Goal: Transaction & Acquisition: Download file/media

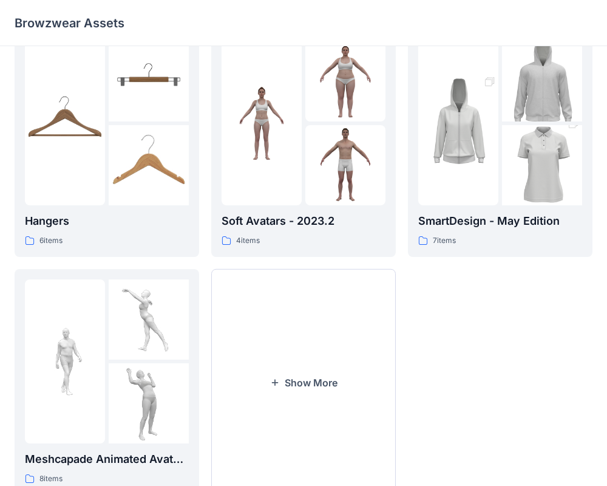
scroll to position [312, 0]
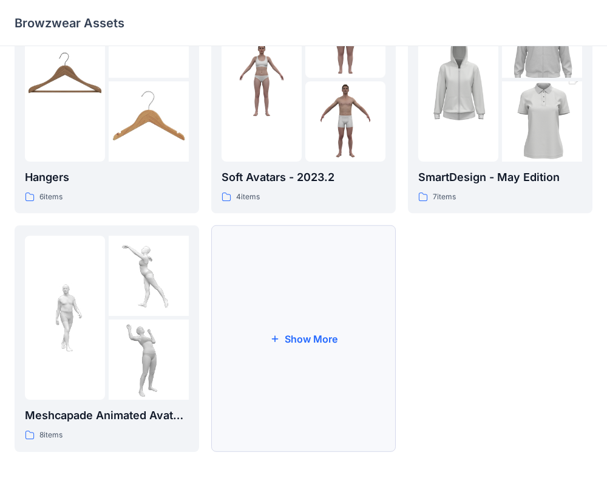
click at [329, 314] on button "Show More" at bounding box center [303, 338] width 185 height 227
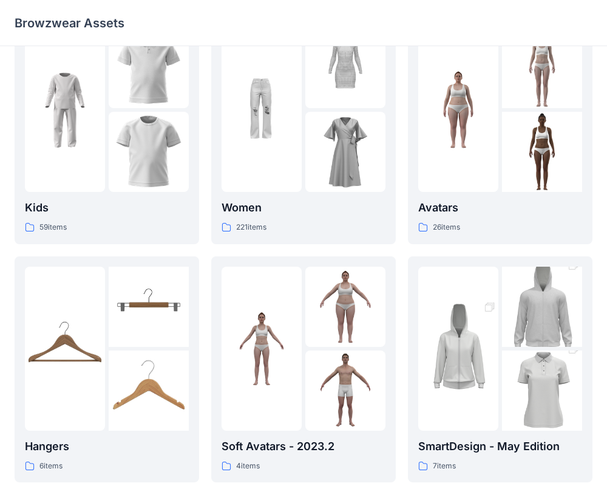
scroll to position [0, 0]
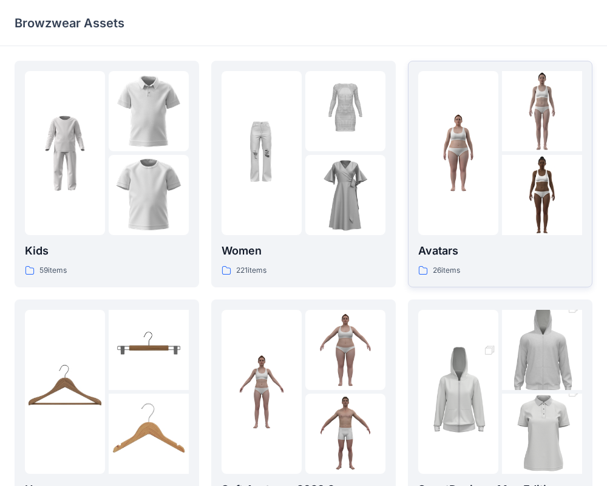
click at [537, 265] on div "26 items" at bounding box center [500, 270] width 164 height 13
click at [544, 264] on div "26 items" at bounding box center [500, 270] width 164 height 13
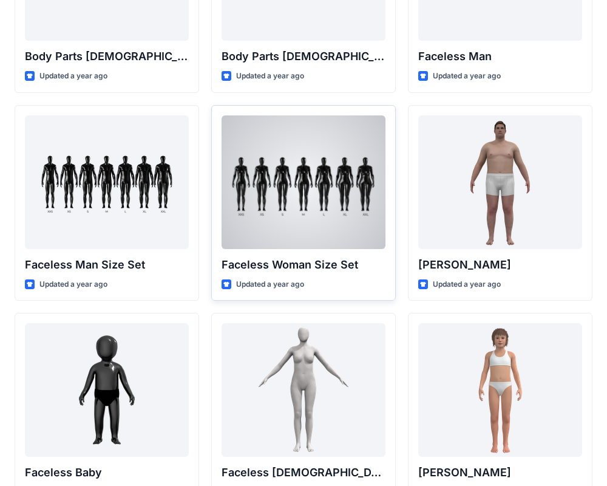
scroll to position [582, 0]
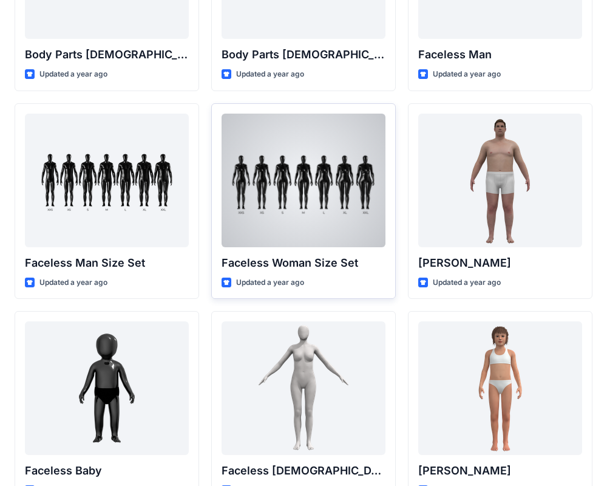
click at [307, 216] on div at bounding box center [304, 181] width 164 height 134
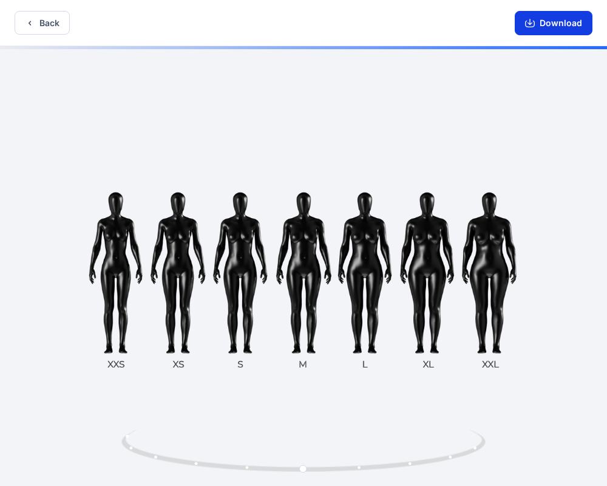
click at [556, 24] on button "Download" at bounding box center [554, 23] width 78 height 24
drag, startPoint x: 352, startPoint y: 375, endPoint x: 284, endPoint y: 335, distance: 78.7
click at [322, 359] on div at bounding box center [303, 267] width 607 height 442
